Goal: Transaction & Acquisition: Download file/media

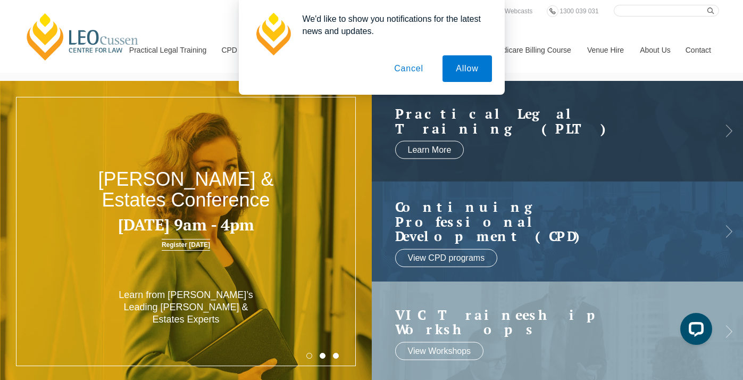
click at [410, 66] on button "Cancel" at bounding box center [409, 68] width 56 height 27
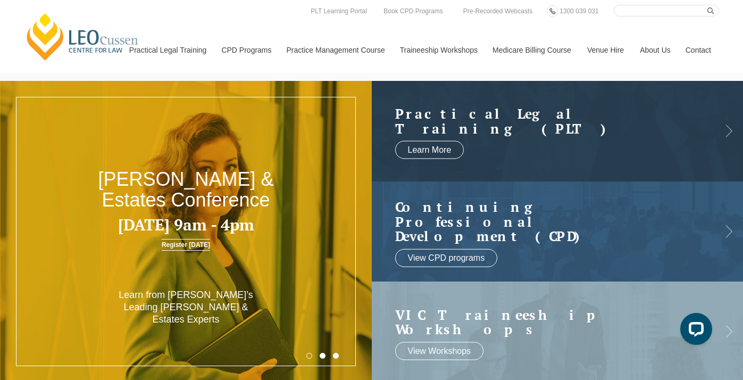
click at [681, 7] on input "Search here" at bounding box center [666, 11] width 105 height 12
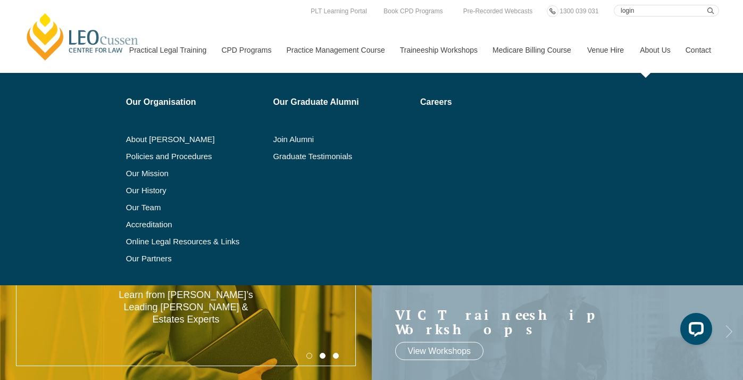
type input "login"
click at [707, 5] on button "submit" at bounding box center [713, 11] width 12 height 12
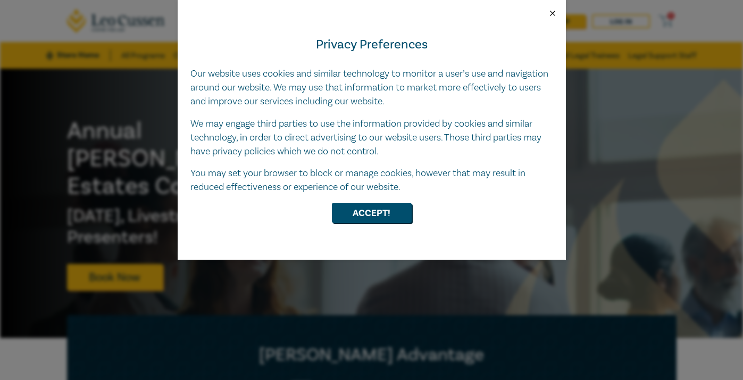
click at [552, 12] on button "Close" at bounding box center [553, 14] width 10 height 10
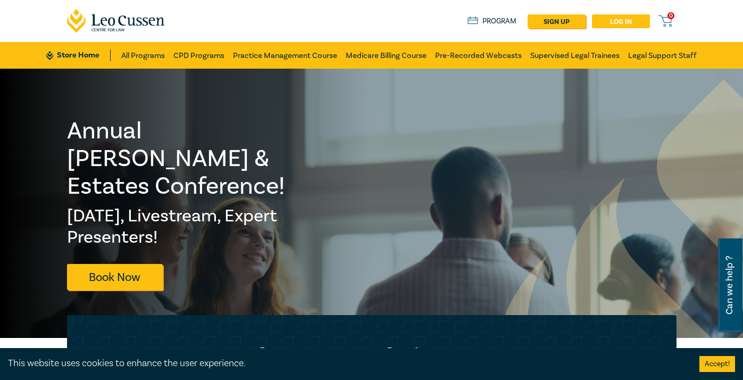
click at [613, 21] on link "Log in" at bounding box center [621, 21] width 58 height 14
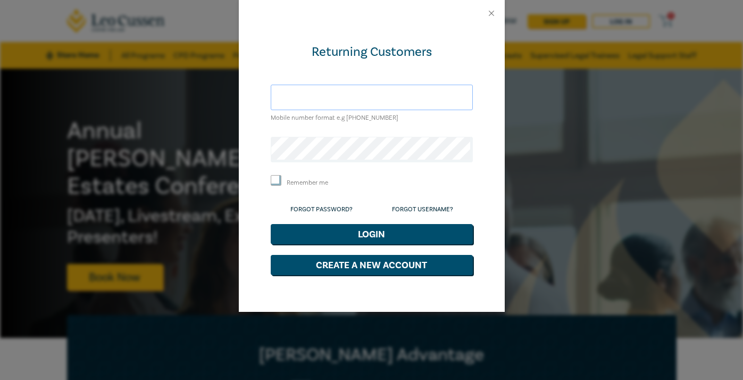
click at [349, 97] on input "text" at bounding box center [372, 98] width 202 height 26
type input "+61412972244"
click at [271, 224] on button "Login" at bounding box center [372, 234] width 202 height 20
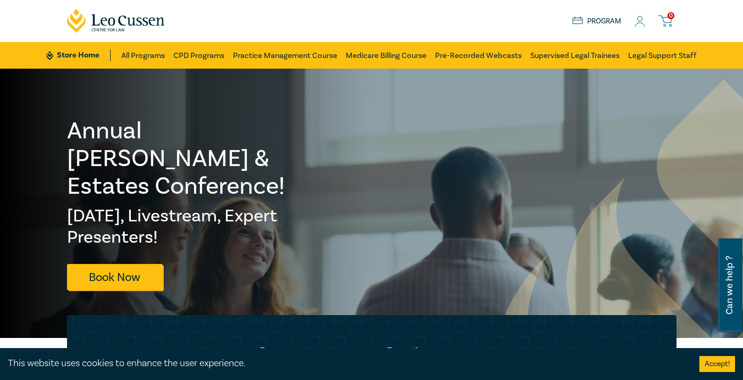
click at [643, 21] on icon at bounding box center [639, 21] width 11 height 11
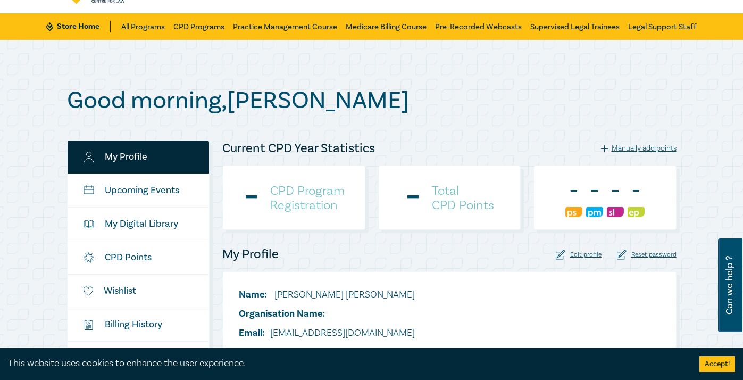
scroll to position [33, 0]
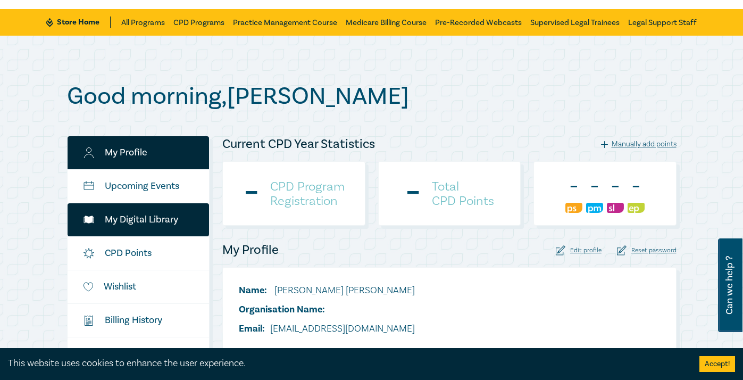
click at [157, 216] on link "My Digital Library" at bounding box center [139, 219] width 142 height 33
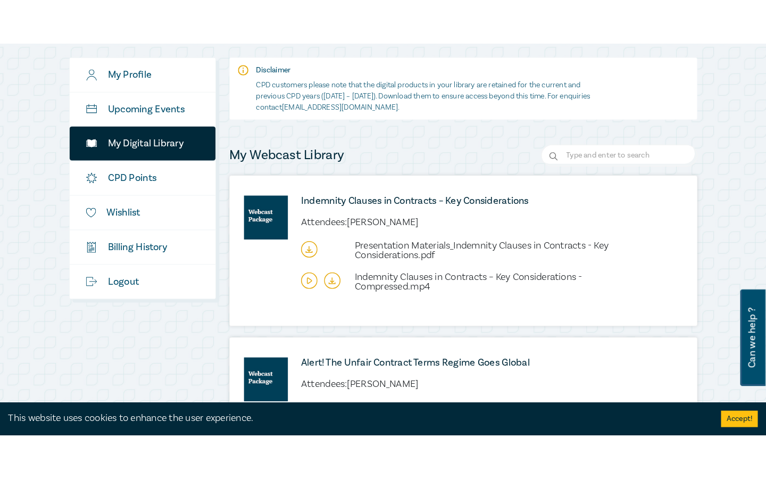
scroll to position [169, 0]
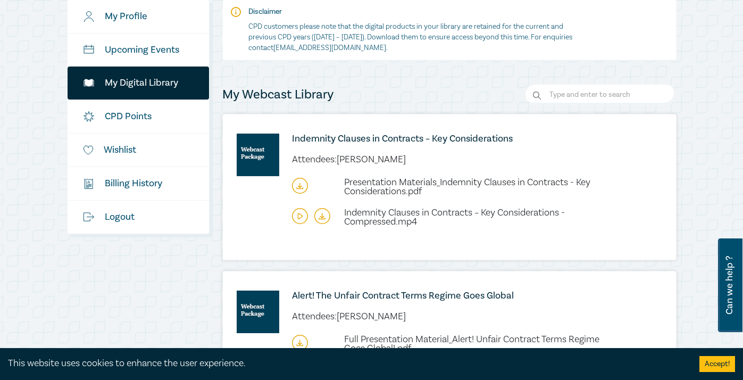
click at [300, 215] on icon at bounding box center [300, 216] width 16 height 16
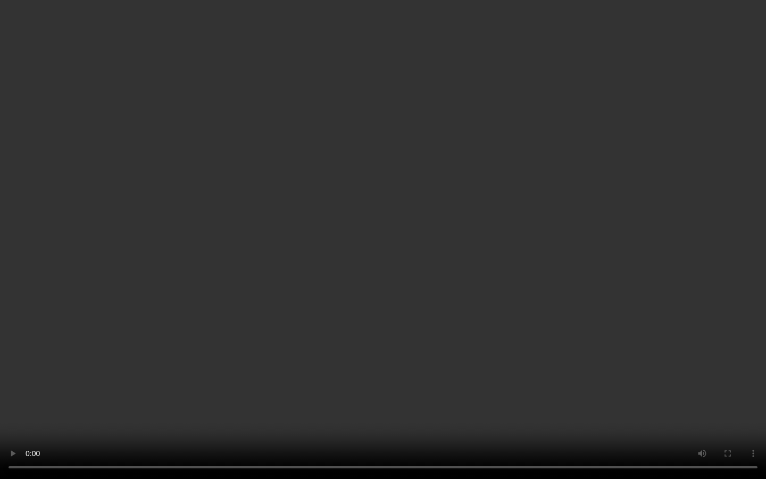
click at [483, 309] on video at bounding box center [383, 239] width 766 height 479
